Goal: Complete application form: Complete application form

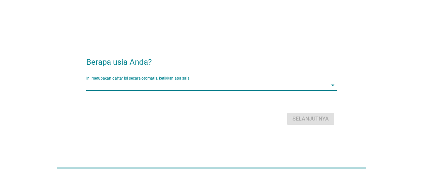
click at [200, 84] on input "Ini merupakan daftar isi secara otomatis, ketikkan apa saja" at bounding box center [206, 85] width 241 height 11
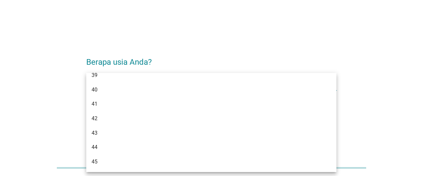
scroll to position [309, 0]
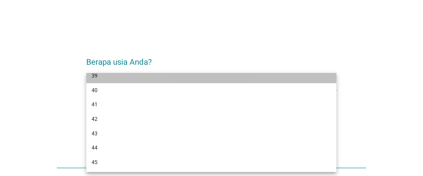
click at [156, 78] on div "39" at bounding box center [201, 76] width 220 height 8
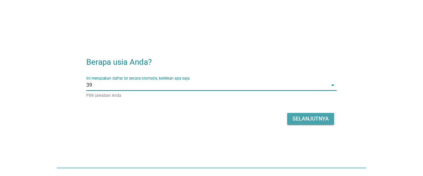
click at [315, 121] on div "Selanjutnya" at bounding box center [310, 119] width 36 height 8
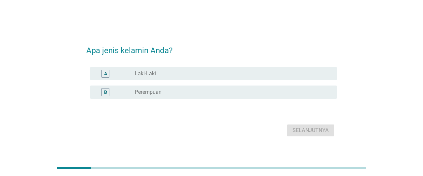
click at [196, 73] on div "radio_button_unchecked Laki-Laki" at bounding box center [230, 73] width 191 height 7
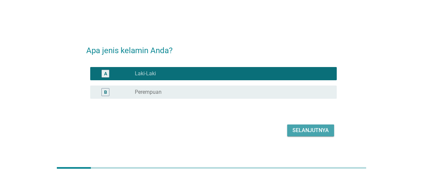
click at [303, 128] on div "Selanjutnya" at bounding box center [310, 130] width 36 height 8
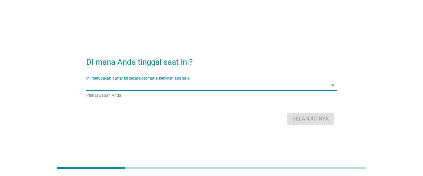
click at [202, 88] on input "Ini merupakan daftar isi secara otomatis, ketikkan apa saja" at bounding box center [206, 85] width 241 height 11
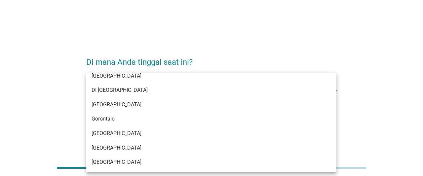
scroll to position [49, 0]
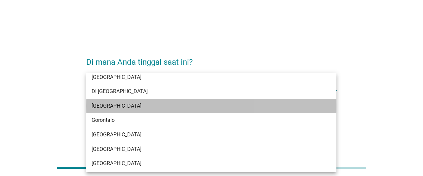
click at [145, 107] on div "[GEOGRAPHIC_DATA]" at bounding box center [201, 106] width 220 height 8
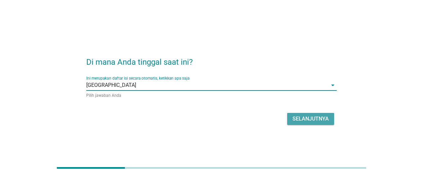
click at [305, 121] on div "Selanjutnya" at bounding box center [310, 119] width 36 height 8
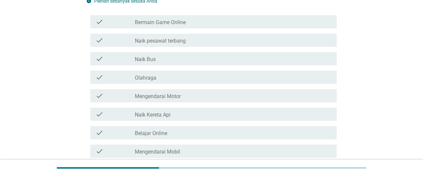
scroll to position [54, 0]
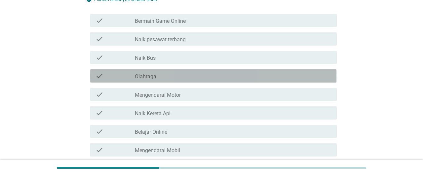
click at [181, 80] on div "check_box_outline_blank Olahraga" at bounding box center [233, 76] width 196 height 8
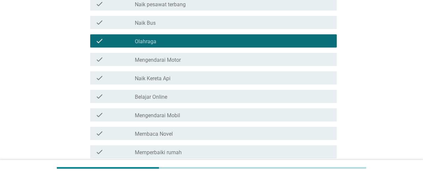
scroll to position [89, 0]
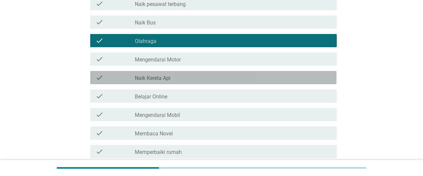
click at [222, 84] on div "check check_box_outline_blank Naik Kereta Api" at bounding box center [213, 77] width 246 height 13
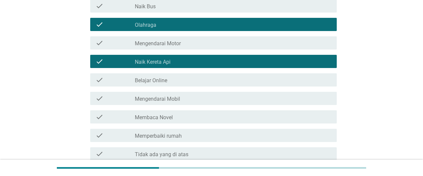
scroll to position [107, 0]
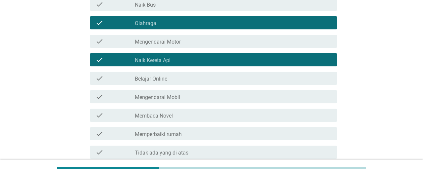
click at [210, 101] on div "check_box_outline_blank Mengendarai Mobil" at bounding box center [233, 97] width 196 height 8
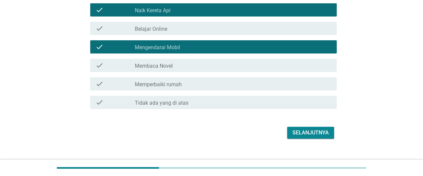
scroll to position [157, 0]
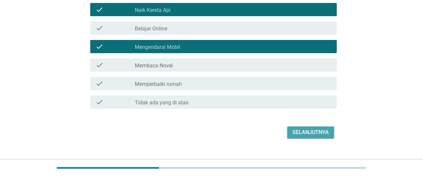
click at [306, 136] on div "Selanjutnya" at bounding box center [310, 132] width 36 height 8
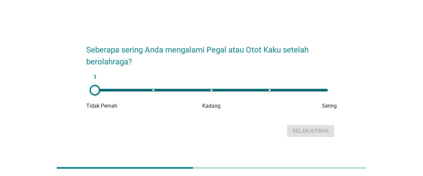
click at [210, 90] on div "1" at bounding box center [211, 90] width 233 height 3
type input "3"
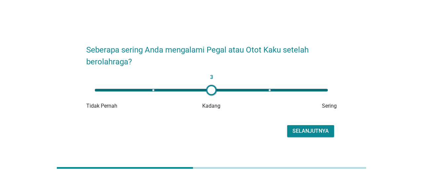
click at [311, 130] on div "Selanjutnya" at bounding box center [310, 131] width 36 height 8
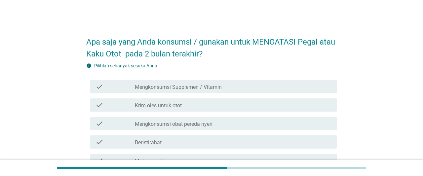
click at [220, 103] on div "check_box_outline_blank Krim oles untuk otot" at bounding box center [233, 105] width 196 height 8
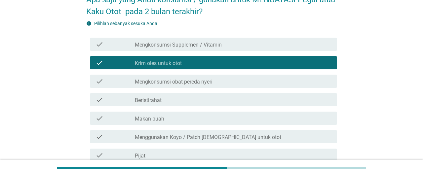
scroll to position [42, 0]
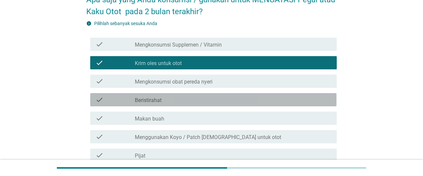
click at [213, 97] on div "check_box_outline_blank Beristirahat" at bounding box center [233, 100] width 196 height 8
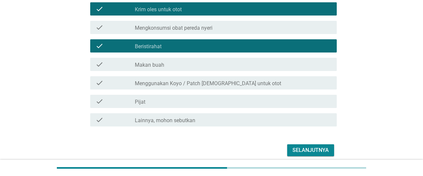
scroll to position [97, 0]
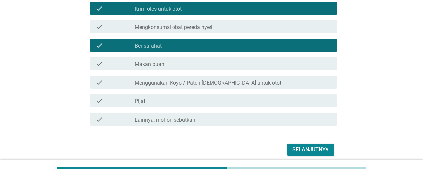
click at [233, 103] on div "check_box_outline_blank Pijat" at bounding box center [233, 101] width 196 height 8
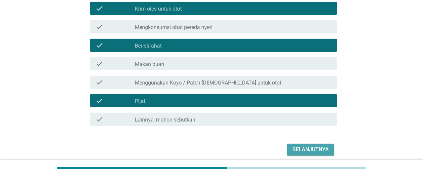
click at [303, 151] on div "Selanjutnya" at bounding box center [310, 150] width 36 height 8
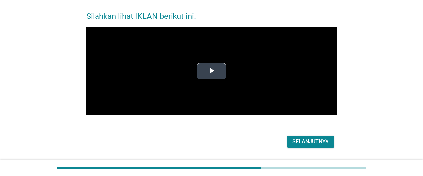
scroll to position [26, 0]
click at [211, 71] on span "Video Player" at bounding box center [211, 71] width 0 height 0
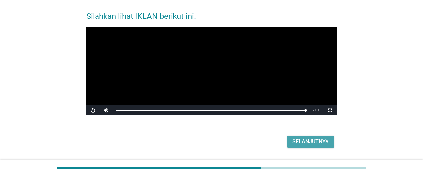
click at [321, 141] on div "Selanjutnya" at bounding box center [310, 142] width 36 height 8
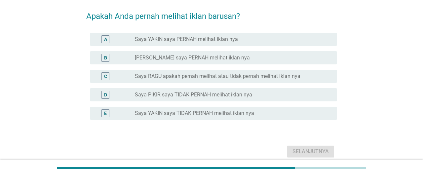
scroll to position [0, 0]
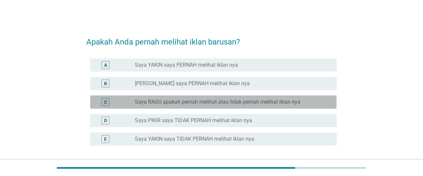
click at [242, 101] on label "Saya RAGU apakah pernah melihat atau tidak pernah melihat iklan nya" at bounding box center [217, 102] width 165 height 7
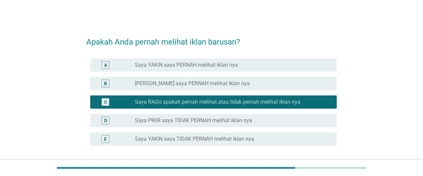
scroll to position [54, 0]
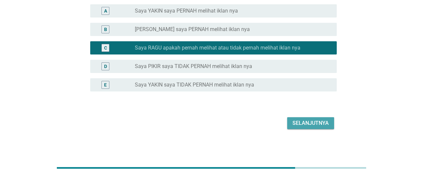
click at [311, 119] on div "Selanjutnya" at bounding box center [310, 123] width 36 height 8
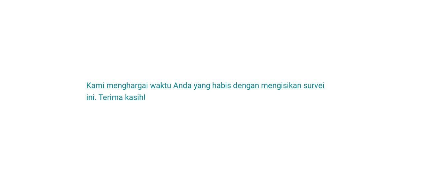
scroll to position [0, 0]
